Goal: Transaction & Acquisition: Purchase product/service

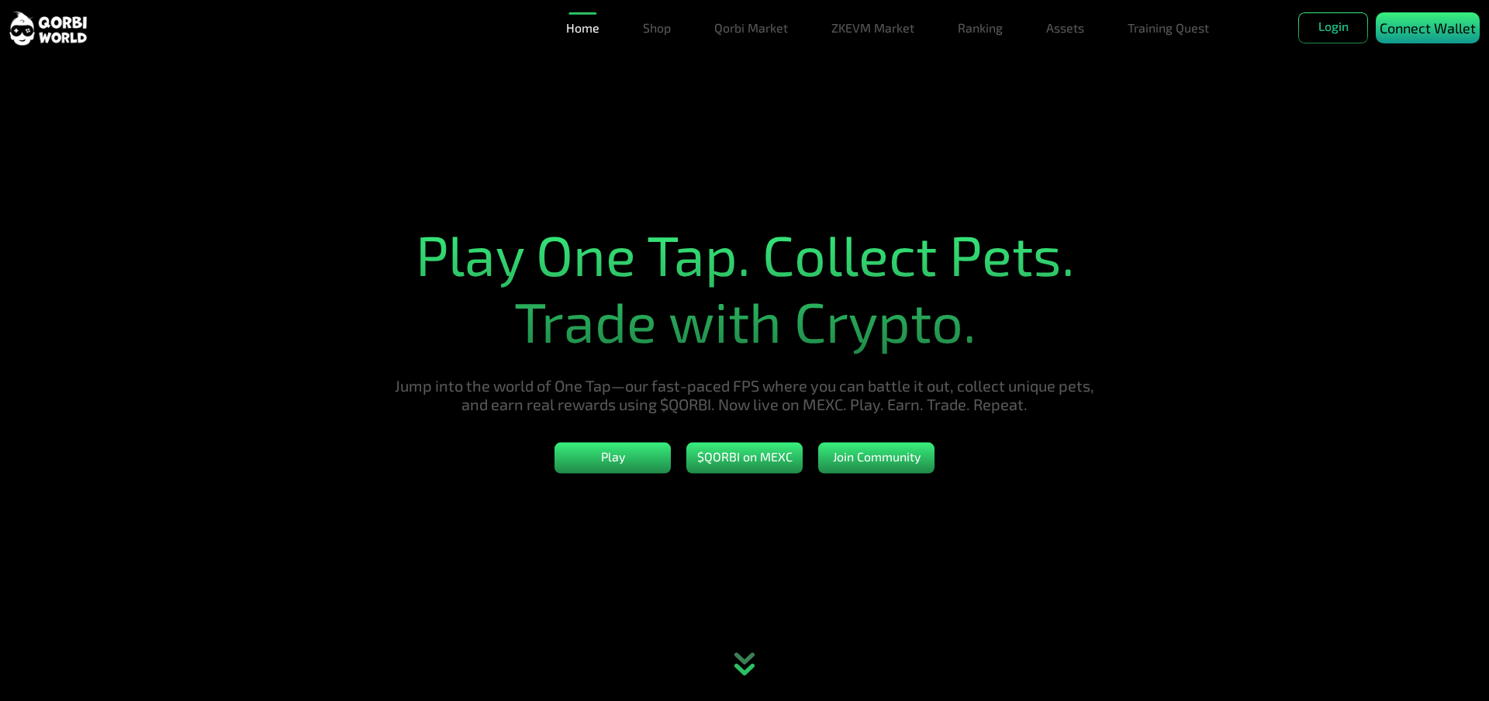
click at [1410, 33] on p "Connect Wallet" at bounding box center [1427, 28] width 96 height 21
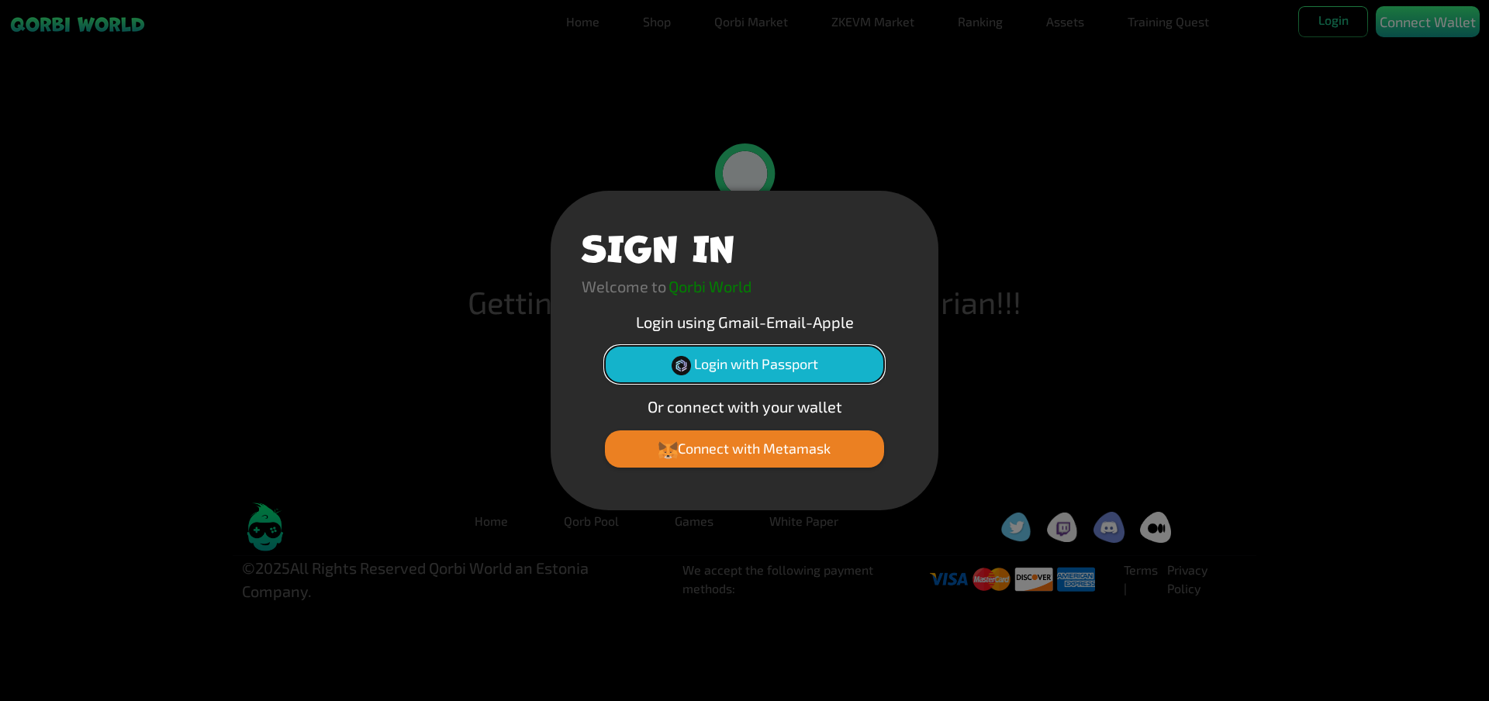
click at [752, 372] on button "Login with Passport" at bounding box center [744, 364] width 279 height 37
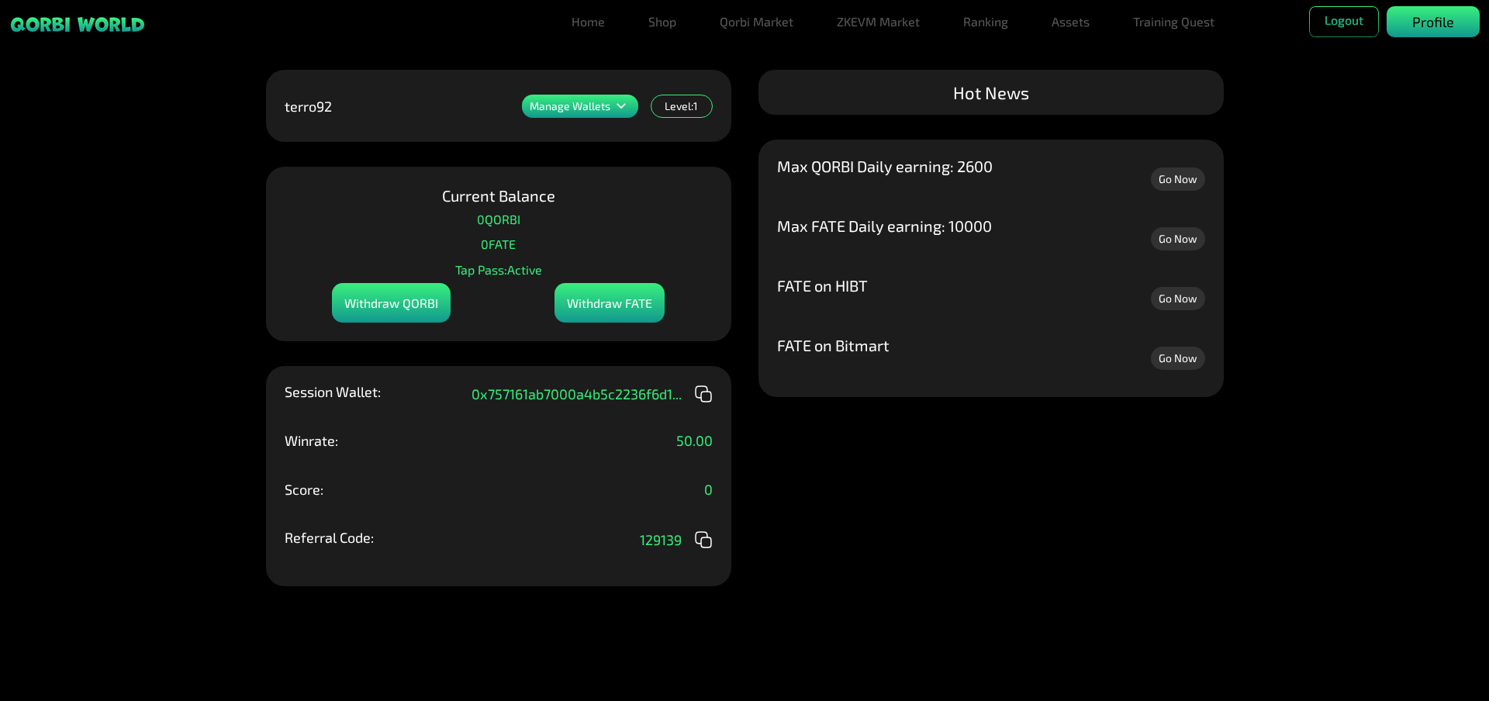
click at [1413, 21] on p "Profile" at bounding box center [1433, 22] width 42 height 21
click at [650, 22] on link "Shop" at bounding box center [662, 21] width 40 height 31
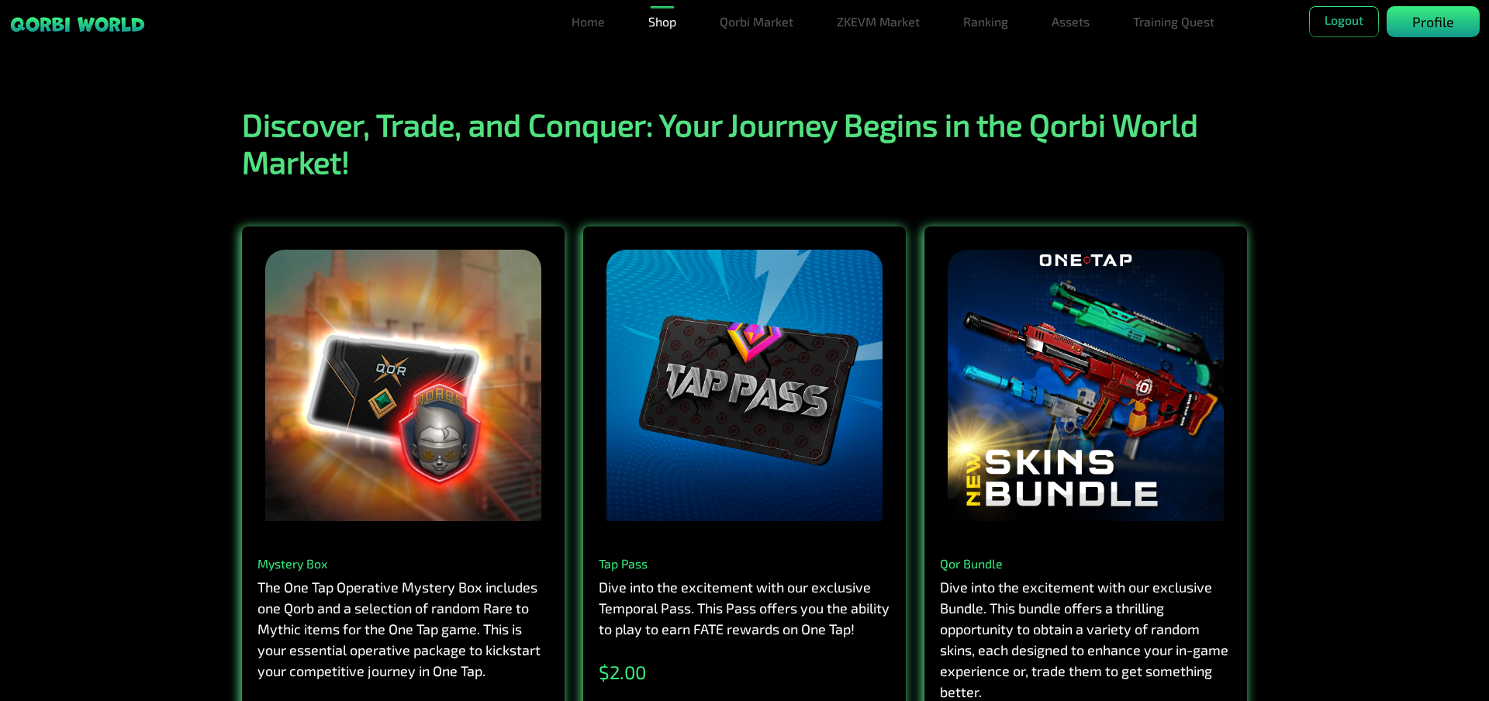
click at [1426, 22] on p "Profile" at bounding box center [1433, 22] width 42 height 21
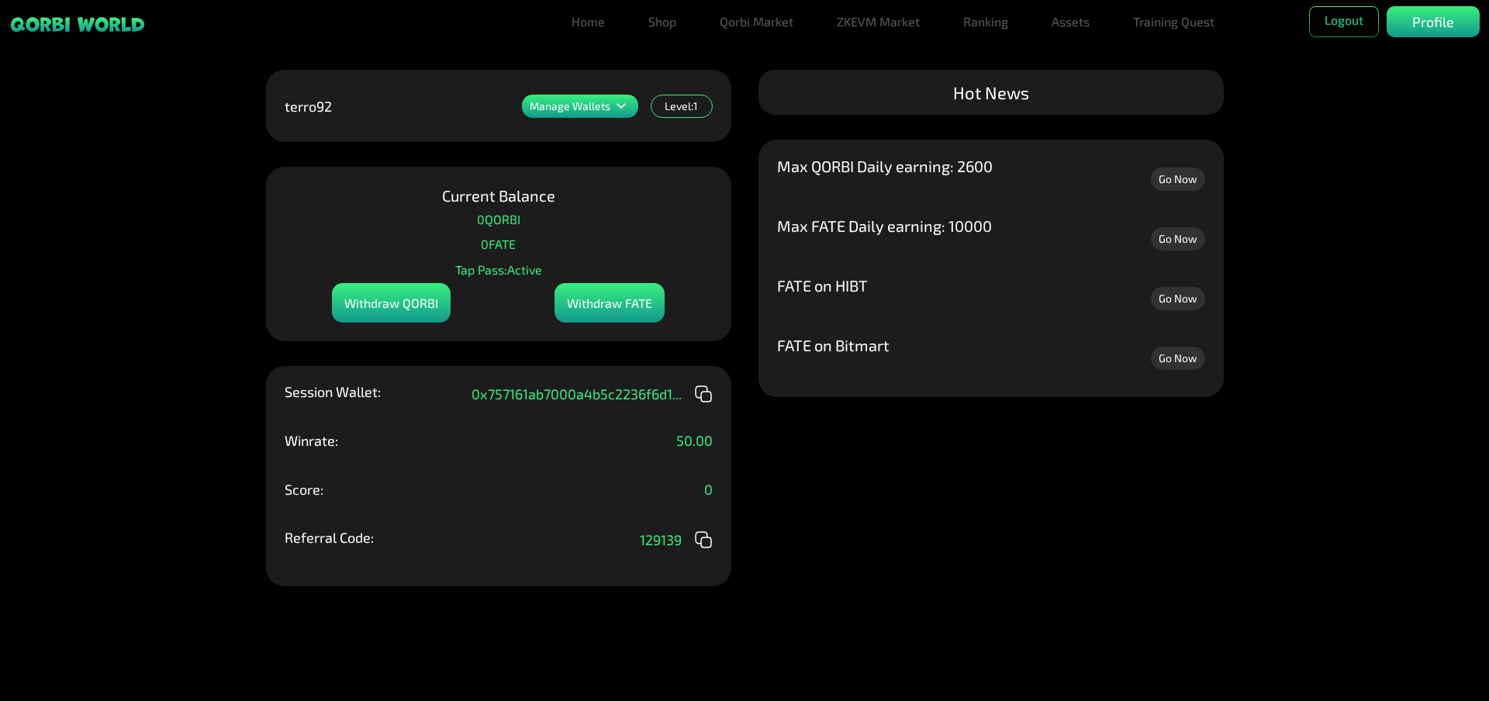
click at [618, 108] on icon at bounding box center [621, 106] width 19 height 19
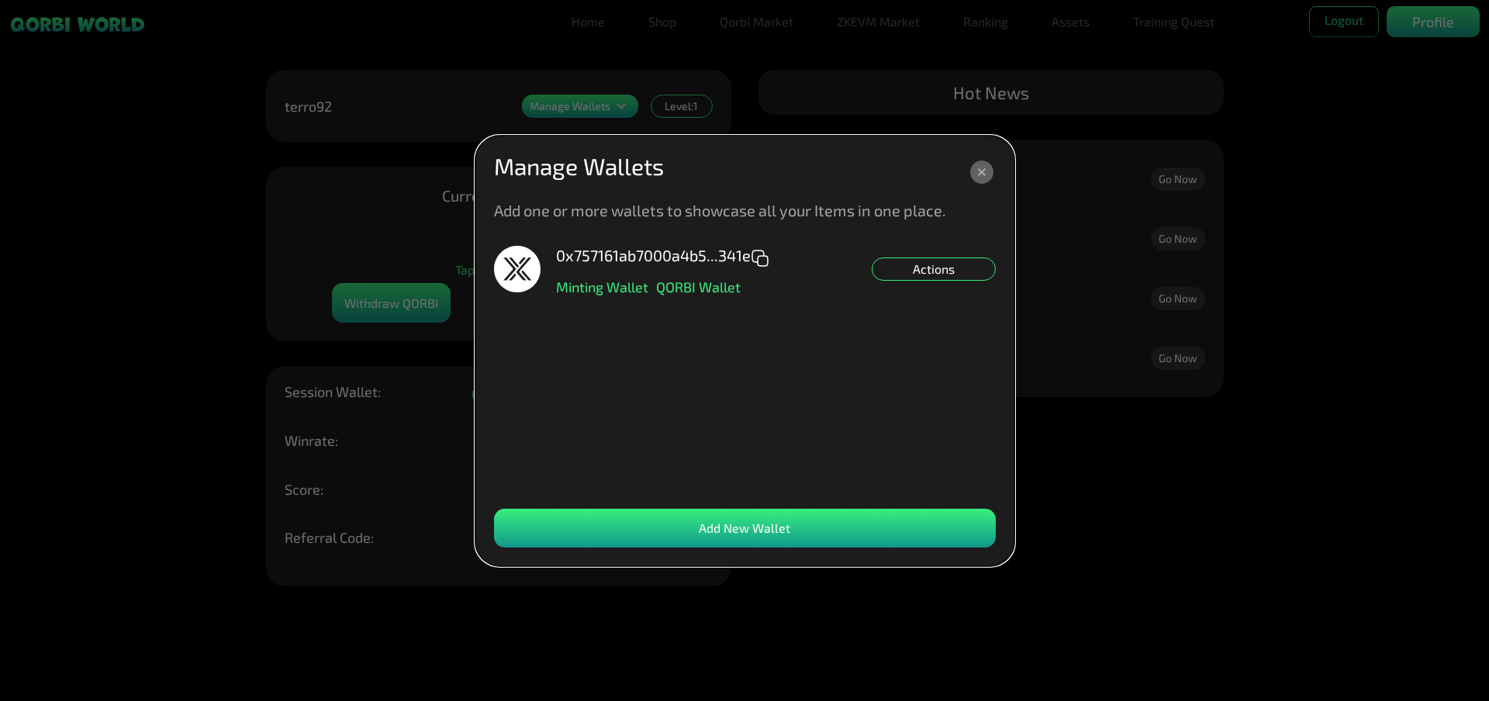
click at [619, 136] on dialog "Manage Wallets Add one or more wallets to showcase all your Items in one place.…" at bounding box center [744, 351] width 539 height 430
click at [978, 174] on icon at bounding box center [982, 172] width 8 height 8
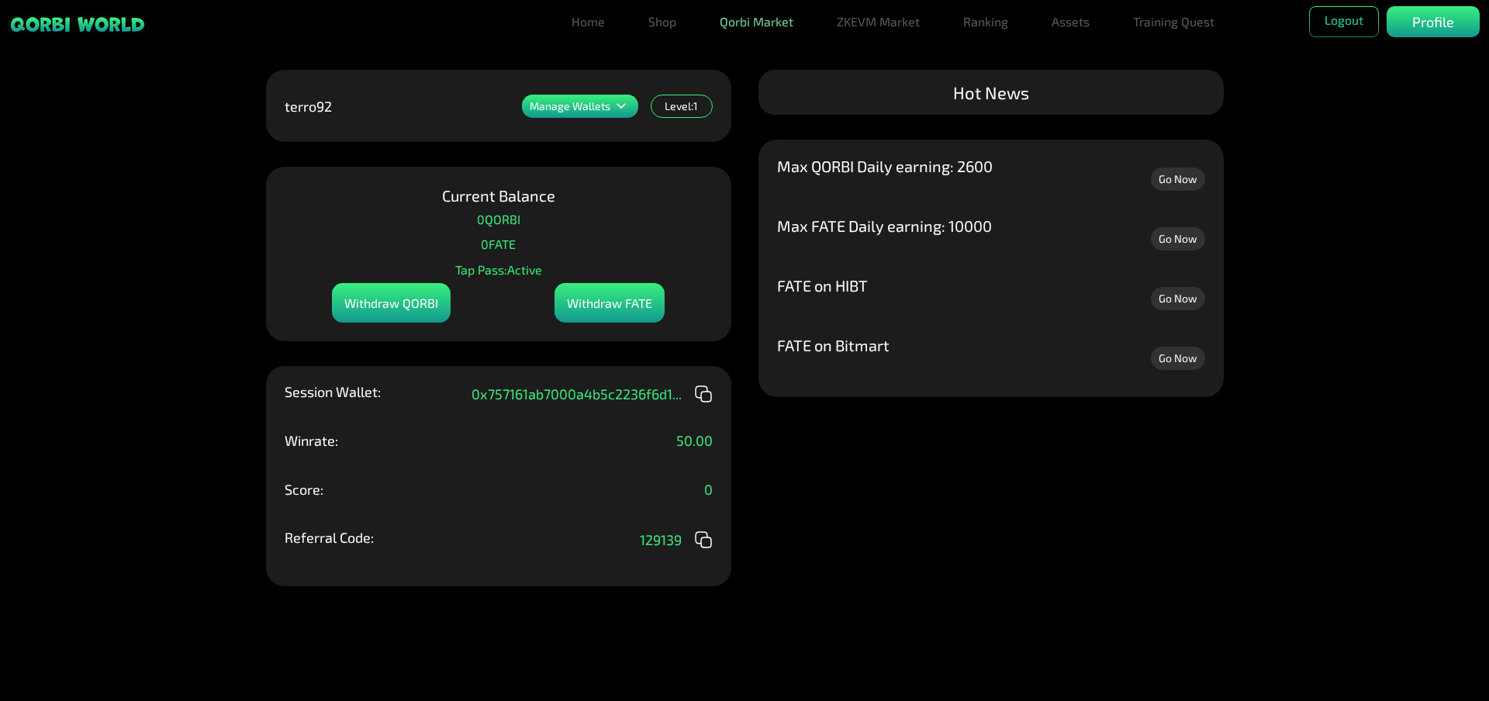
click at [757, 29] on link "Qorbi Market" at bounding box center [756, 21] width 86 height 31
